Goal: Information Seeking & Learning: Check status

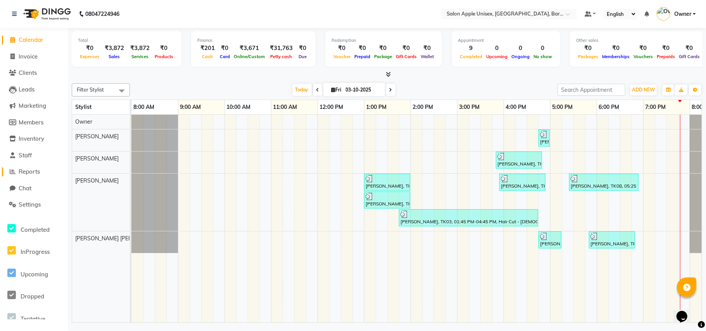
click at [43, 171] on link "Reports" at bounding box center [34, 171] width 64 height 9
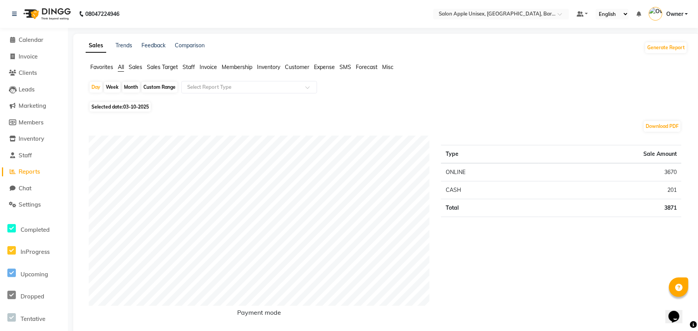
click at [129, 88] on div "Month" at bounding box center [131, 87] width 18 height 11
select select "10"
select select "2025"
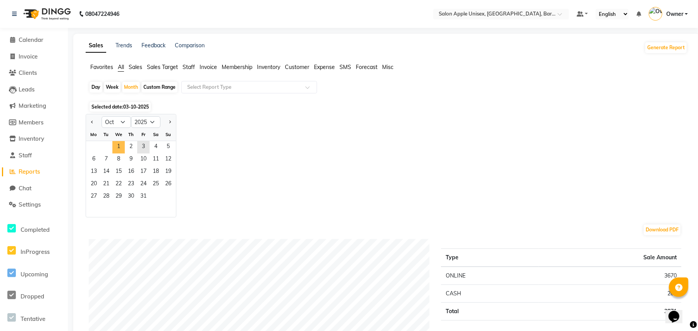
drag, startPoint x: 117, startPoint y: 145, endPoint x: 129, endPoint y: 118, distance: 29.2
click at [118, 143] on span "1" at bounding box center [118, 147] width 12 height 12
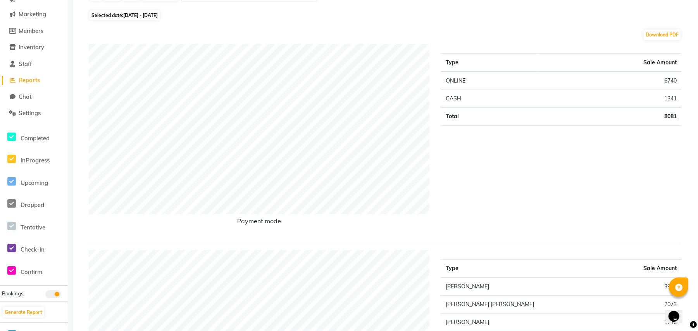
scroll to position [103, 0]
